Goal: Information Seeking & Learning: Learn about a topic

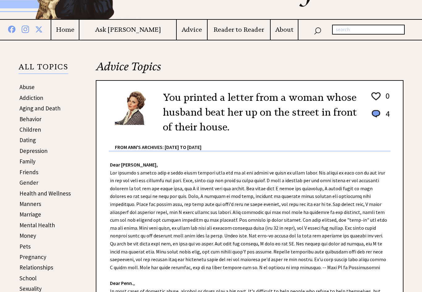
scroll to position [79, 0]
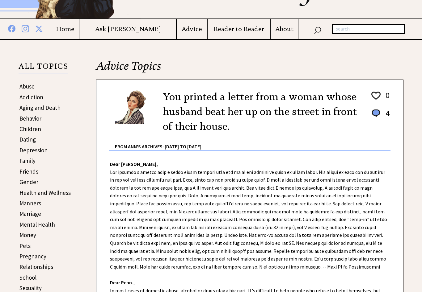
click at [33, 122] on link "Behavior" at bounding box center [30, 118] width 22 height 7
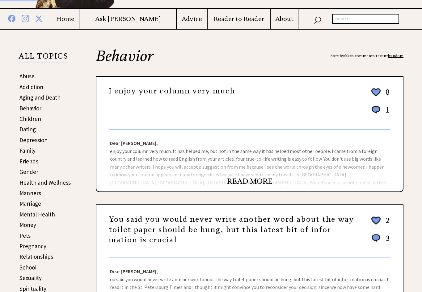
scroll to position [94, 0]
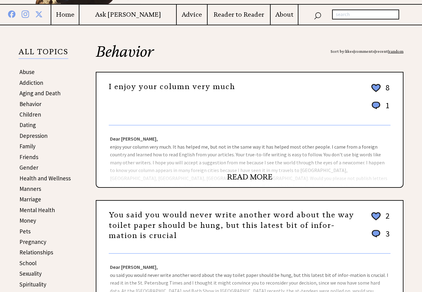
click at [262, 177] on link "READ MORE" at bounding box center [249, 177] width 45 height 9
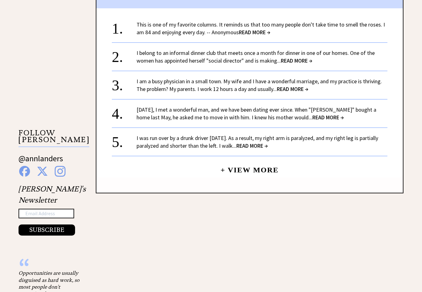
scroll to position [505, 0]
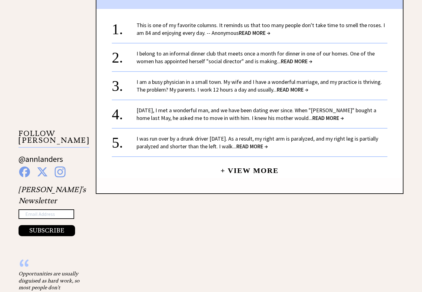
click at [312, 115] on span "READ MORE →" at bounding box center [328, 118] width 32 height 7
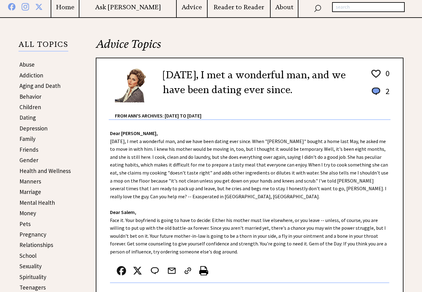
scroll to position [105, 0]
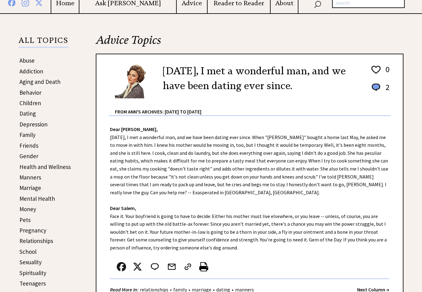
click at [46, 242] on link "Relationships" at bounding box center [36, 240] width 34 height 7
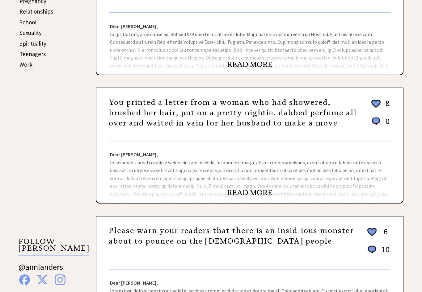
scroll to position [334, 0]
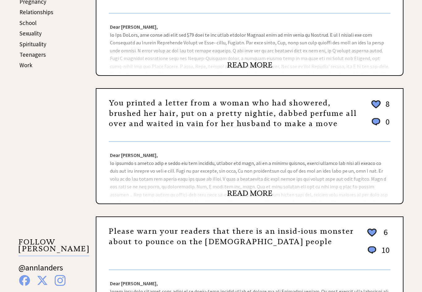
click at [267, 191] on div "Dear [PERSON_NAME], Dear [PERSON_NAME], [PERSON_NAME] for letting married women…" at bounding box center [249, 173] width 306 height 62
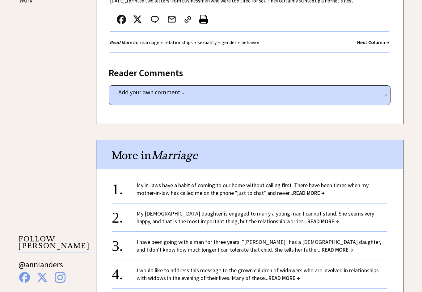
scroll to position [434, 0]
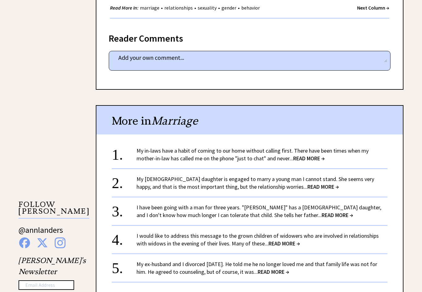
click at [317, 179] on link "My 23-year-old daughter is engaged to marry a young man I cannot stand. She see…" at bounding box center [255, 183] width 237 height 15
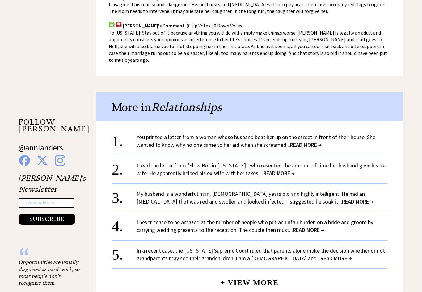
scroll to position [516, 0]
click at [299, 162] on link "I read the letter from "Slow Boil in California," who resented the amount of ti…" at bounding box center [262, 169] width 250 height 15
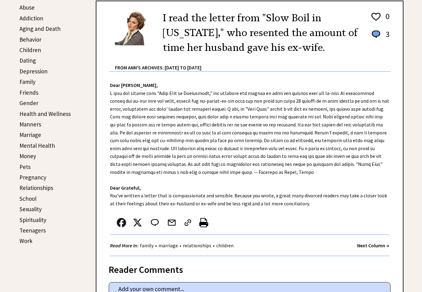
scroll to position [159, 0]
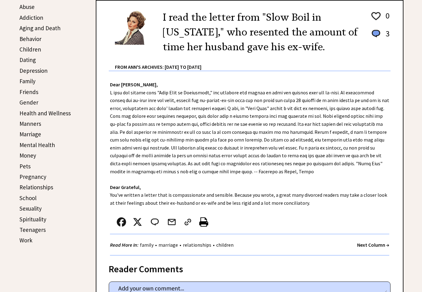
click at [30, 95] on link "Friends" at bounding box center [28, 92] width 19 height 7
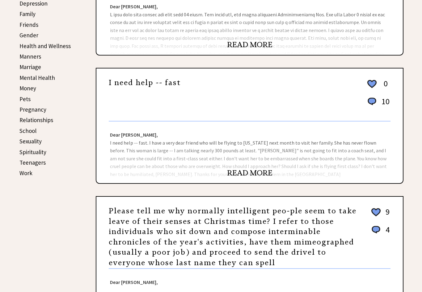
scroll to position [226, 0]
click at [261, 176] on link "READ MORE" at bounding box center [249, 173] width 45 height 9
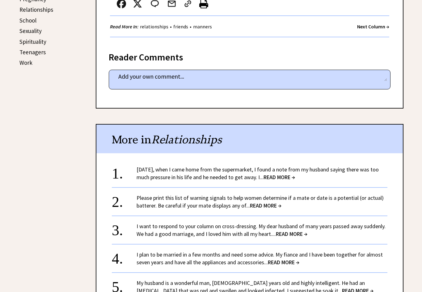
scroll to position [337, 0]
click at [271, 169] on link "[DATE], when I came home from the supermarket, I found a note from my husband s…" at bounding box center [258, 173] width 242 height 15
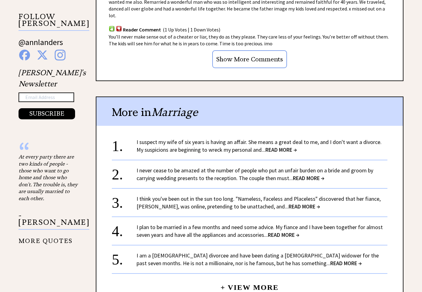
scroll to position [622, 0]
click at [310, 175] on span "READ MORE →" at bounding box center [309, 178] width 32 height 7
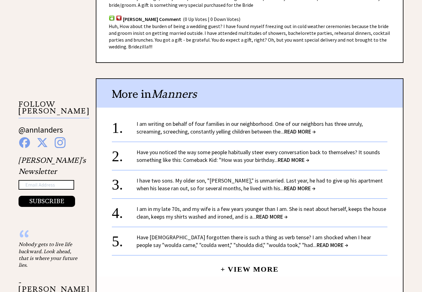
scroll to position [534, 0]
click at [320, 121] on link "I am writing on behalf of four families in our neighborhood. One of our neighbo…" at bounding box center [250, 128] width 226 height 15
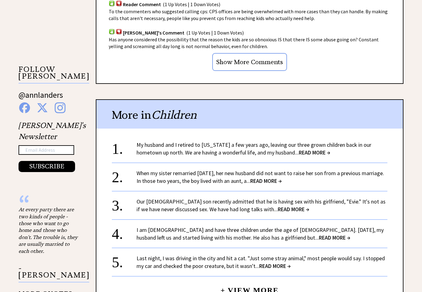
scroll to position [570, 0]
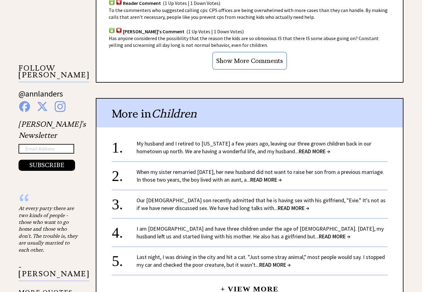
click at [308, 141] on link "My husband and I retired to [US_STATE] a few years ago, leaving our three grown…" at bounding box center [254, 148] width 235 height 15
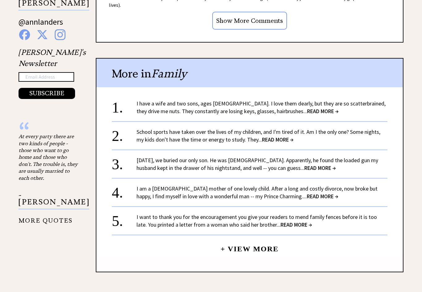
scroll to position [642, 0]
